Goal: Information Seeking & Learning: Check status

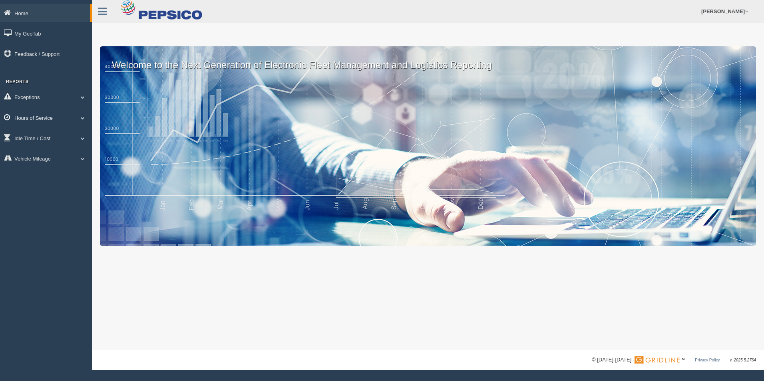
click at [49, 119] on link "Hours of Service" at bounding box center [46, 118] width 92 height 18
click at [56, 137] on link "HOS Explanation Reports" at bounding box center [52, 136] width 76 height 14
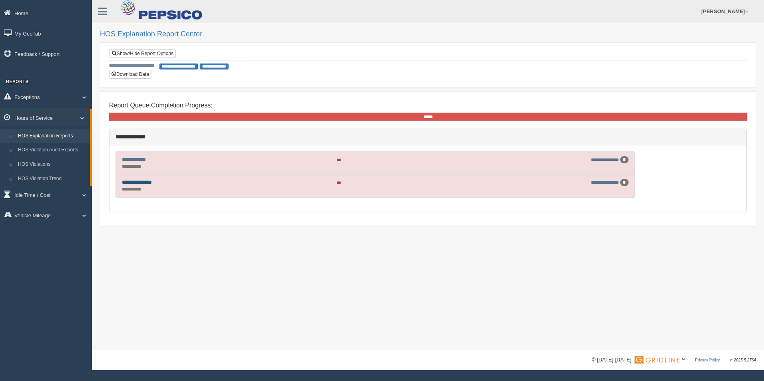
click at [144, 183] on link "**********" at bounding box center [137, 182] width 30 height 5
click at [136, 158] on link "**********" at bounding box center [134, 159] width 24 height 5
